Goal: Information Seeking & Learning: Learn about a topic

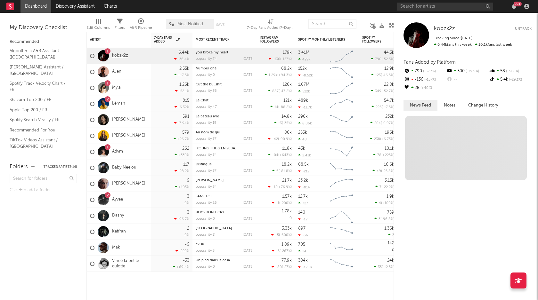
click at [122, 53] on link "kobzx2z" at bounding box center [120, 55] width 16 height 5
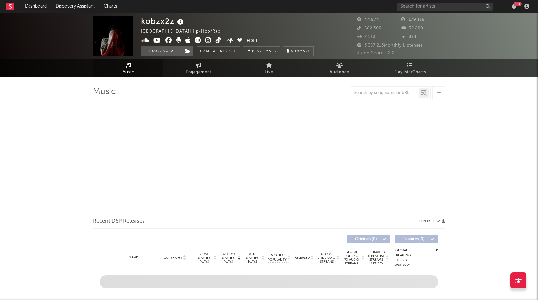
select select "6m"
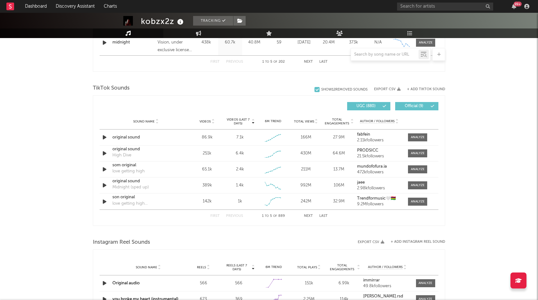
scroll to position [396, 0]
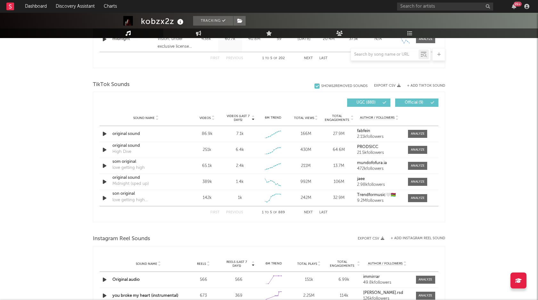
click at [205, 114] on div "Sound Name Videos Videos (last 7 days) Weekly Growth % 6M Trend Total Views Tot…" at bounding box center [269, 118] width 339 height 16
click at [208, 121] on div "Sound Name Videos Videos (last 7 days) Weekly Growth % 6M Trend Total Views Tot…" at bounding box center [269, 118] width 339 height 16
click at [208, 120] on div "Videos" at bounding box center [207, 118] width 30 height 5
click at [207, 118] on span "Videos" at bounding box center [204, 118] width 11 height 4
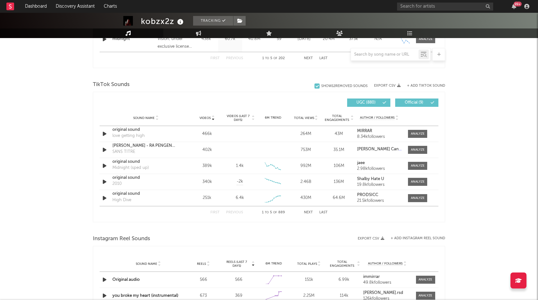
click at [308, 212] on button "Next" at bounding box center [308, 213] width 9 height 4
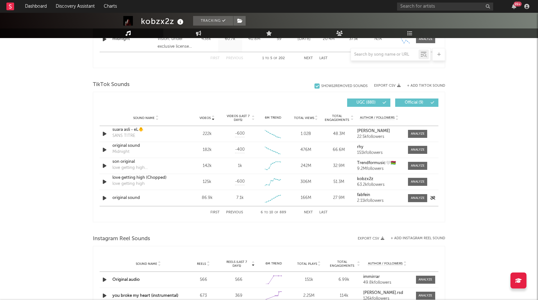
click at [125, 198] on div "original sound" at bounding box center [145, 198] width 67 height 6
click at [209, 117] on span "Videos" at bounding box center [204, 118] width 11 height 4
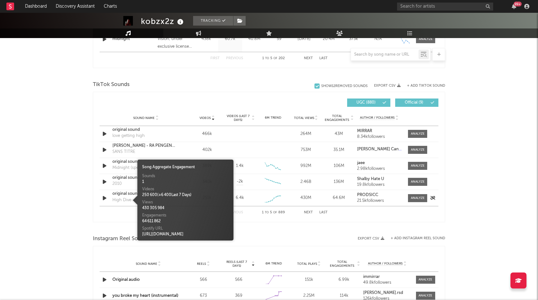
click at [124, 199] on div "High Dive" at bounding box center [121, 200] width 19 height 6
click at [123, 190] on div "Sound Name original sound High Dive Videos 251k Videos (last 7 days) 6.4k Weekl…" at bounding box center [269, 198] width 339 height 16
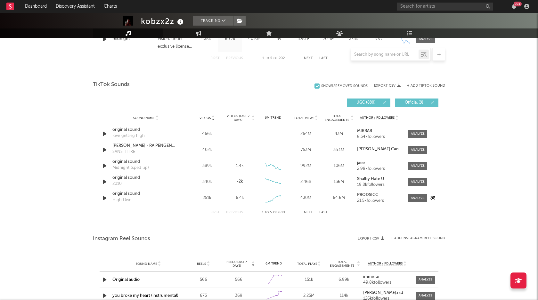
click at [124, 196] on div "original sound" at bounding box center [145, 194] width 67 height 6
